Goal: Complete application form: Complete application form

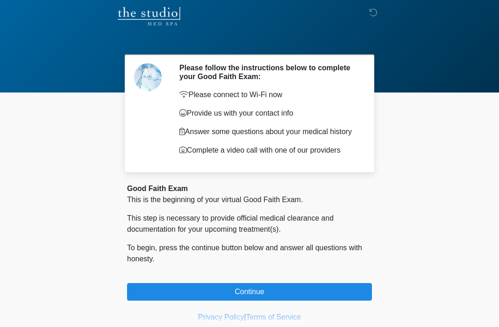
click at [242, 293] on button "Continue" at bounding box center [249, 292] width 245 height 18
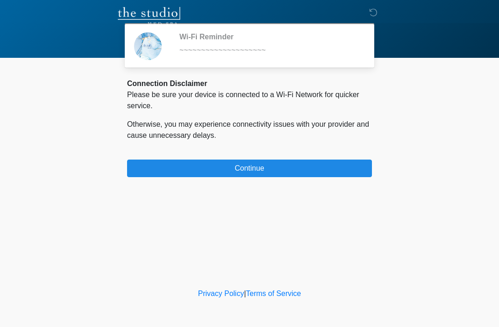
click at [271, 171] on button "Continue" at bounding box center [249, 169] width 245 height 18
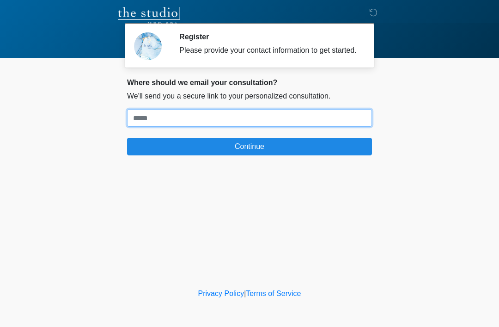
click at [259, 127] on input "Where should we email your treatment plan?" at bounding box center [249, 118] width 245 height 18
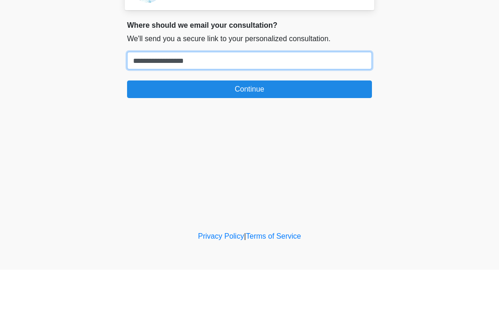
type input "**********"
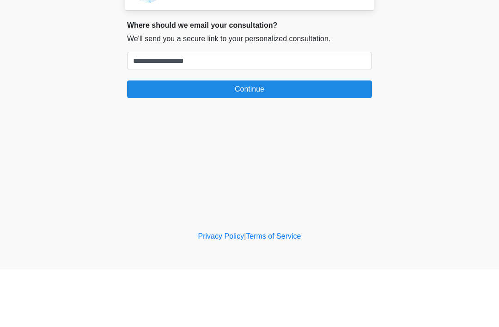
click at [286, 138] on button "Continue" at bounding box center [249, 147] width 245 height 18
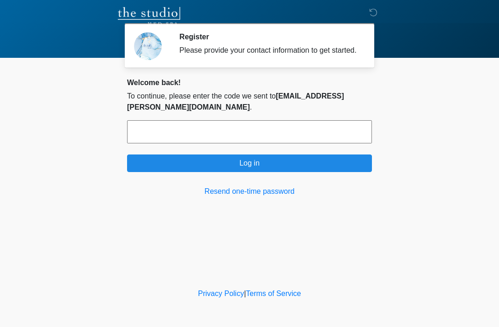
click at [345, 133] on input "text" at bounding box center [249, 131] width 245 height 23
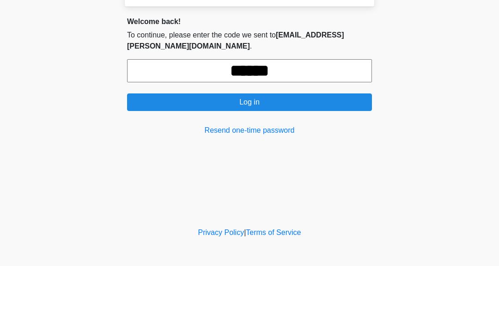
type input "******"
click at [250, 154] on button "Log in" at bounding box center [249, 163] width 245 height 18
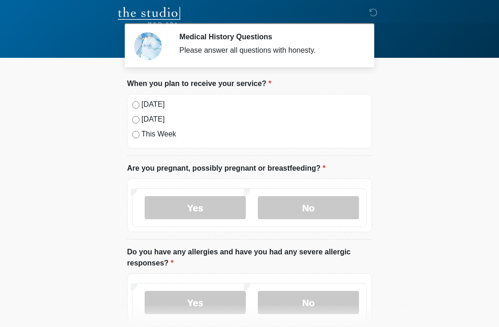
click at [159, 110] on label "Today" at bounding box center [254, 104] width 226 height 11
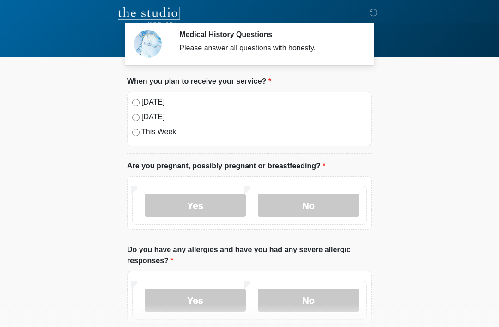
scroll to position [0, 0]
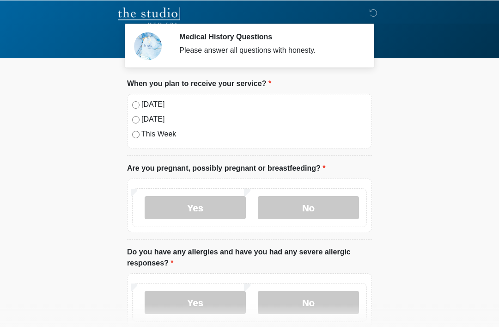
click at [319, 206] on label "No" at bounding box center [308, 207] width 101 height 23
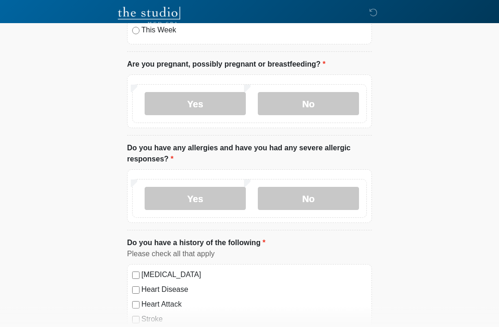
scroll to position [104, 0]
click at [216, 198] on label "Yes" at bounding box center [195, 198] width 101 height 23
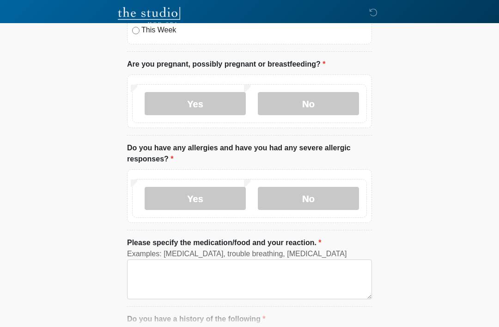
click at [311, 195] on label "No" at bounding box center [308, 198] width 101 height 23
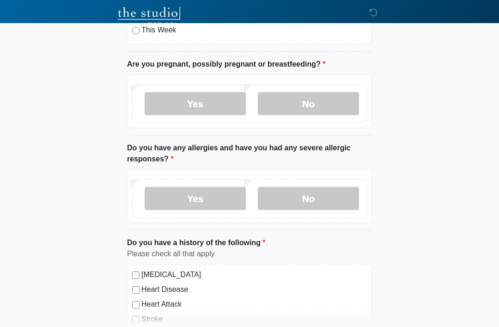
click at [237, 195] on label "Yes" at bounding box center [195, 198] width 101 height 23
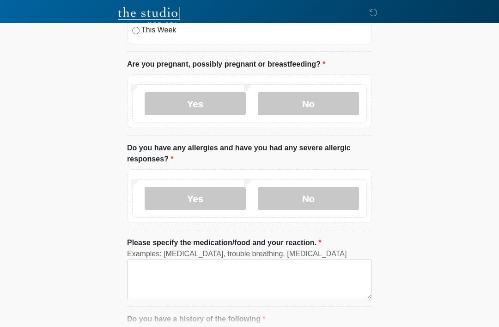
click at [341, 184] on div "Yes No" at bounding box center [249, 198] width 235 height 39
click at [340, 184] on div "Yes No" at bounding box center [249, 198] width 235 height 39
click at [320, 198] on label "No" at bounding box center [308, 198] width 101 height 23
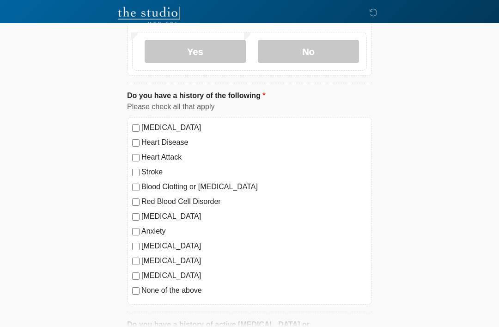
scroll to position [254, 0]
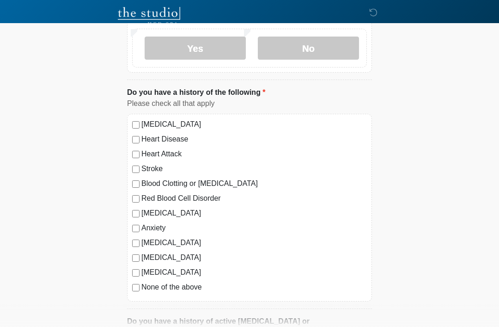
click at [142, 121] on label "High Blood Pressure" at bounding box center [254, 124] width 226 height 11
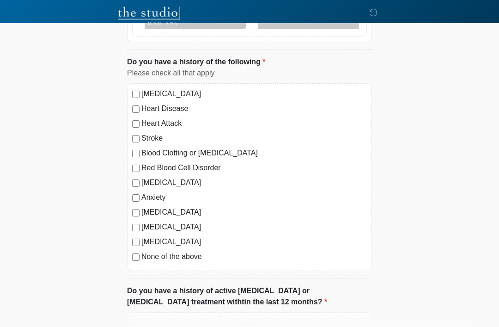
scroll to position [285, 0]
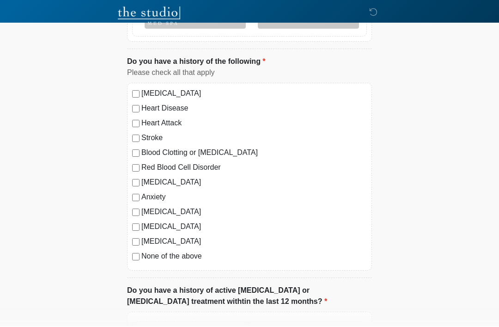
click at [142, 92] on label "High Blood Pressure" at bounding box center [254, 93] width 226 height 11
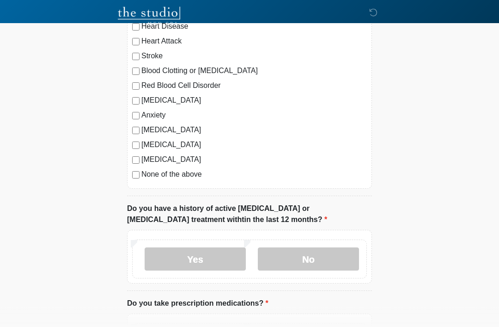
scroll to position [370, 0]
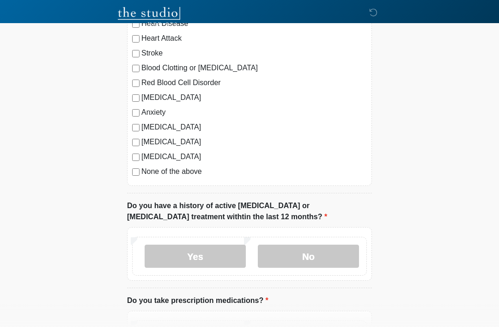
click at [318, 256] on label "No" at bounding box center [308, 256] width 101 height 23
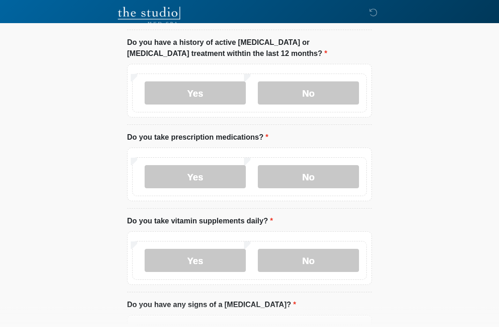
scroll to position [535, 0]
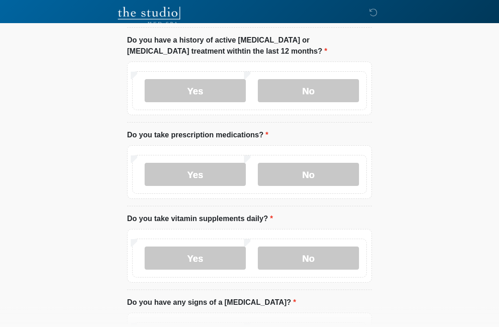
click at [197, 170] on label "Yes" at bounding box center [195, 174] width 101 height 23
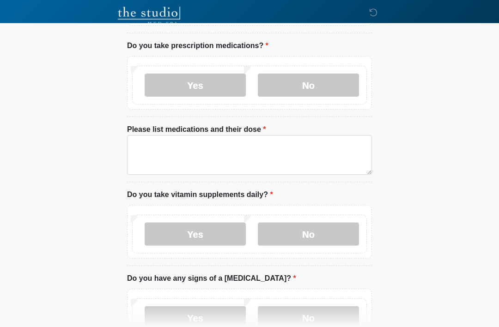
scroll to position [627, 0]
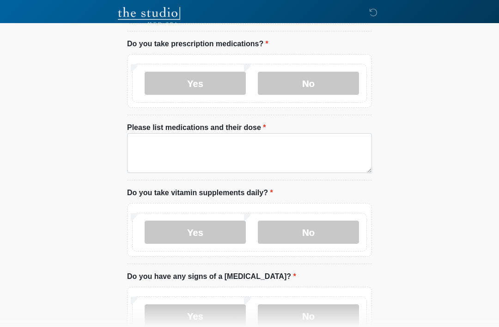
click at [202, 229] on label "Yes" at bounding box center [195, 232] width 101 height 23
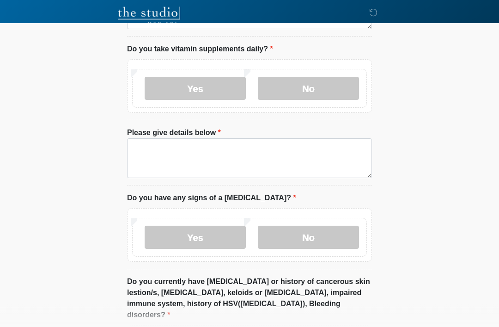
scroll to position [776, 0]
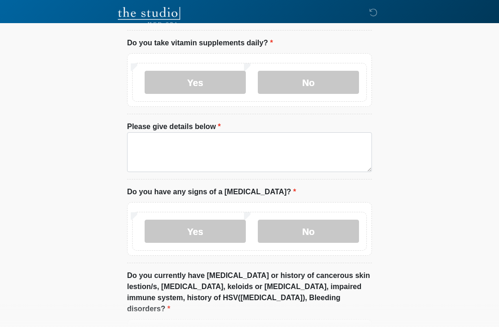
click at [329, 228] on label "No" at bounding box center [308, 231] width 101 height 23
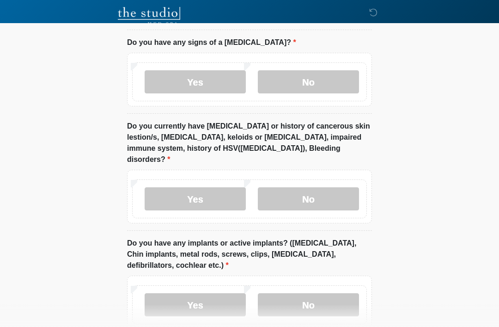
scroll to position [924, 0]
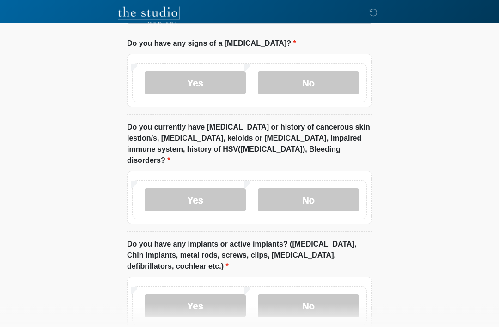
click at [313, 189] on label "No" at bounding box center [308, 200] width 101 height 23
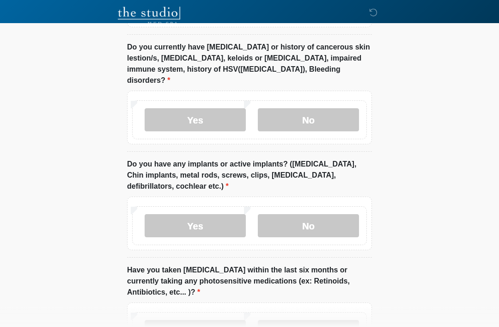
scroll to position [1009, 0]
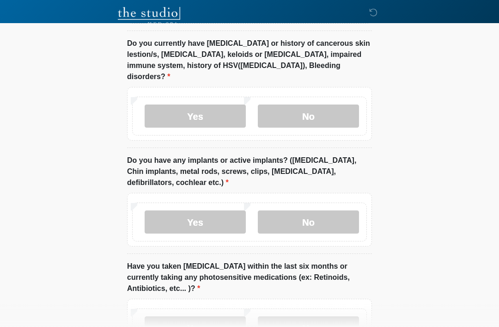
click at [310, 210] on label "No" at bounding box center [308, 221] width 101 height 23
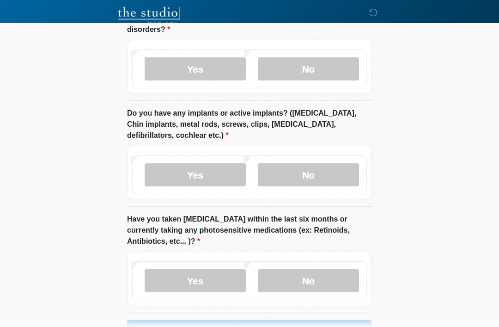
scroll to position [1073, 0]
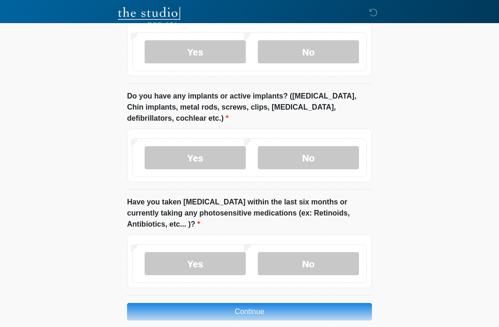
click at [302, 252] on label "No" at bounding box center [308, 263] width 101 height 23
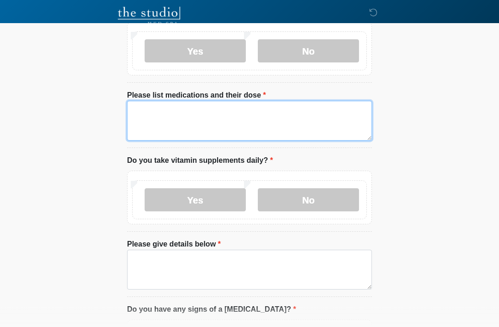
click at [215, 111] on textarea "Please list medications and their dose" at bounding box center [249, 121] width 245 height 40
click at [266, 113] on textarea "**********" at bounding box center [249, 121] width 245 height 40
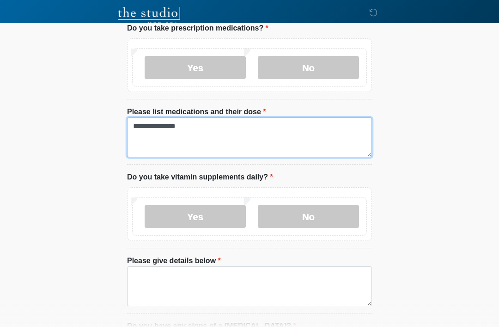
scroll to position [642, 0]
click at [150, 145] on textarea "**********" at bounding box center [249, 138] width 245 height 40
click at [158, 135] on textarea "**********" at bounding box center [249, 138] width 245 height 40
click at [155, 137] on textarea "**********" at bounding box center [249, 138] width 245 height 40
click at [155, 136] on textarea "**********" at bounding box center [249, 138] width 245 height 40
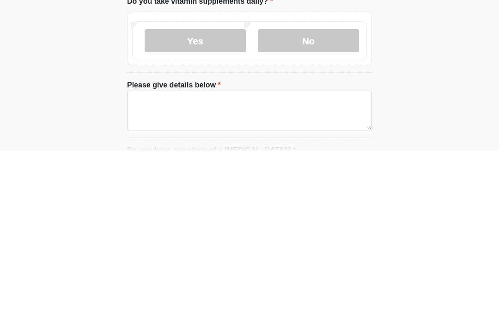
type textarea "**********"
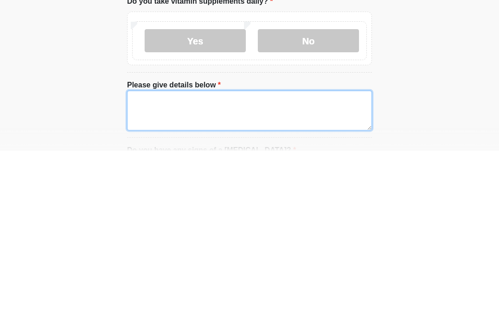
click at [326, 267] on textarea "Please give details below" at bounding box center [249, 287] width 245 height 40
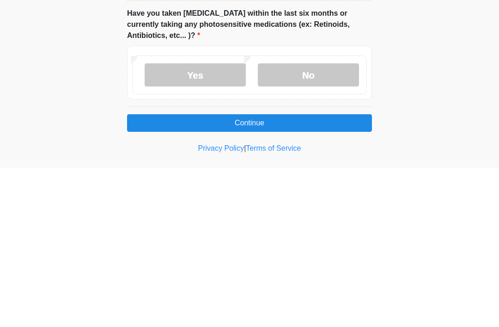
type textarea "**********"
click at [289, 273] on button "Continue" at bounding box center [249, 282] width 245 height 18
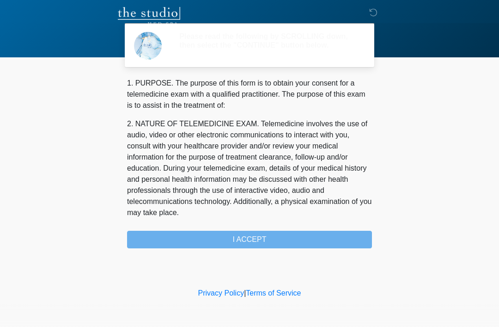
scroll to position [0, 0]
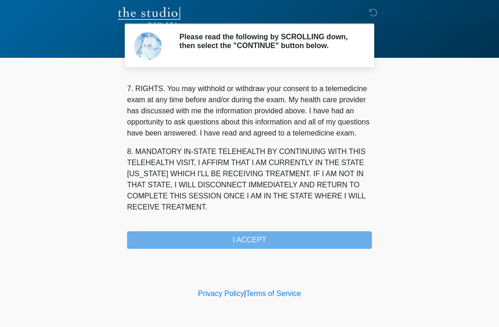
click at [264, 242] on div "1. PURPOSE. The purpose of this form is to obtain your consent for a telemedici…" at bounding box center [249, 163] width 245 height 171
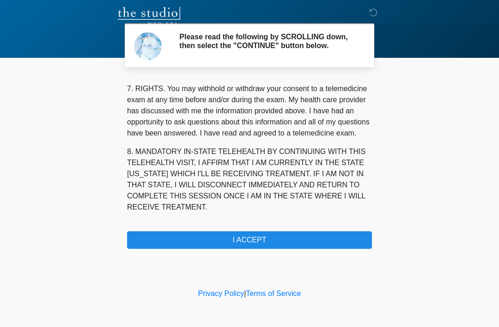
scroll to position [406, 0]
click at [271, 243] on button "I ACCEPT" at bounding box center [249, 240] width 245 height 18
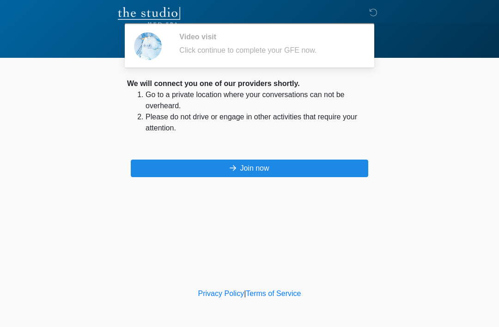
click at [315, 173] on button "Join now" at bounding box center [250, 169] width 238 height 18
click at [336, 163] on button "Join now" at bounding box center [250, 169] width 238 height 18
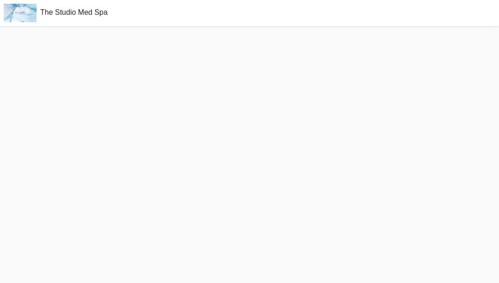
scroll to position [3, 0]
